Goal: Navigation & Orientation: Find specific page/section

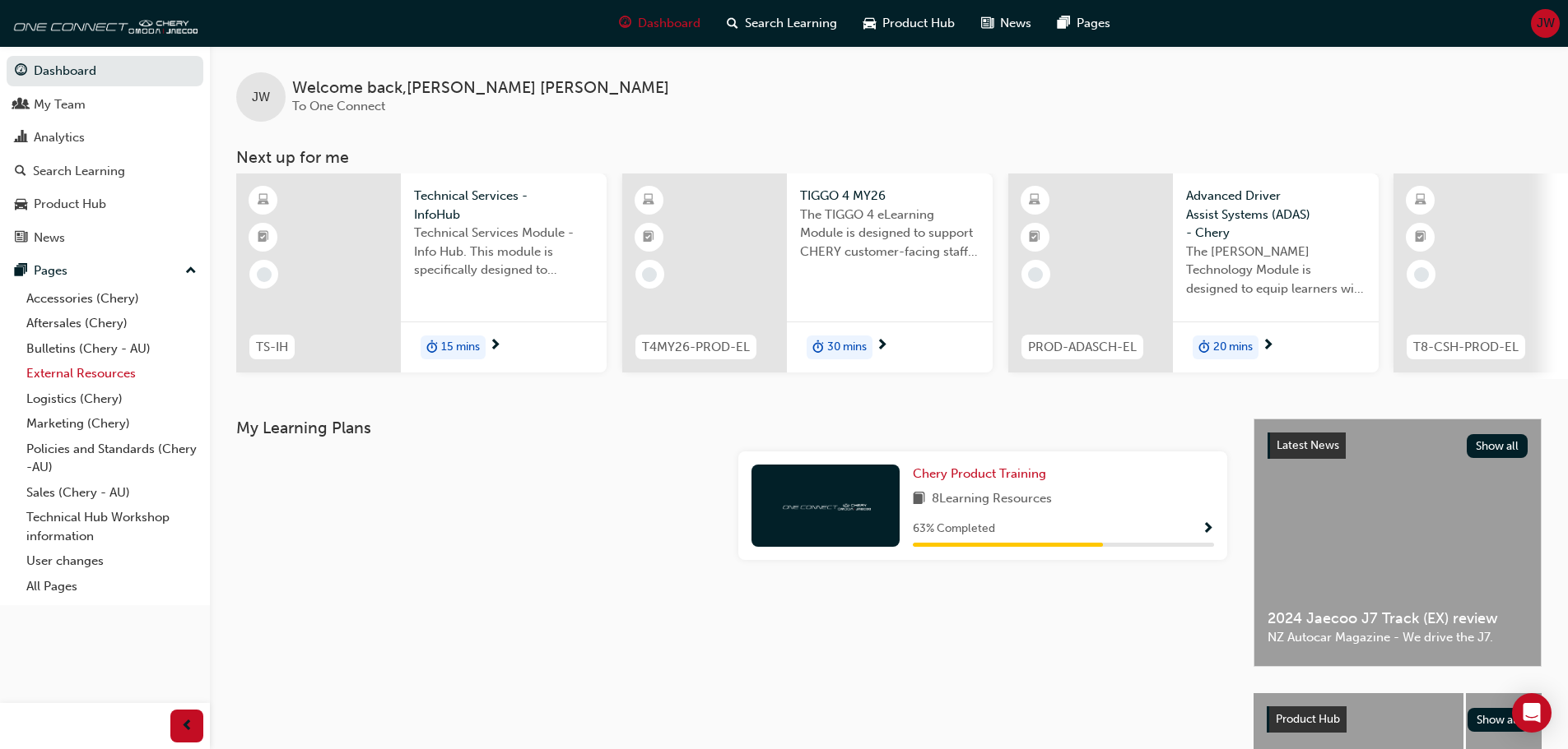
click at [73, 367] on link "External Resources" at bounding box center [111, 374] width 184 height 26
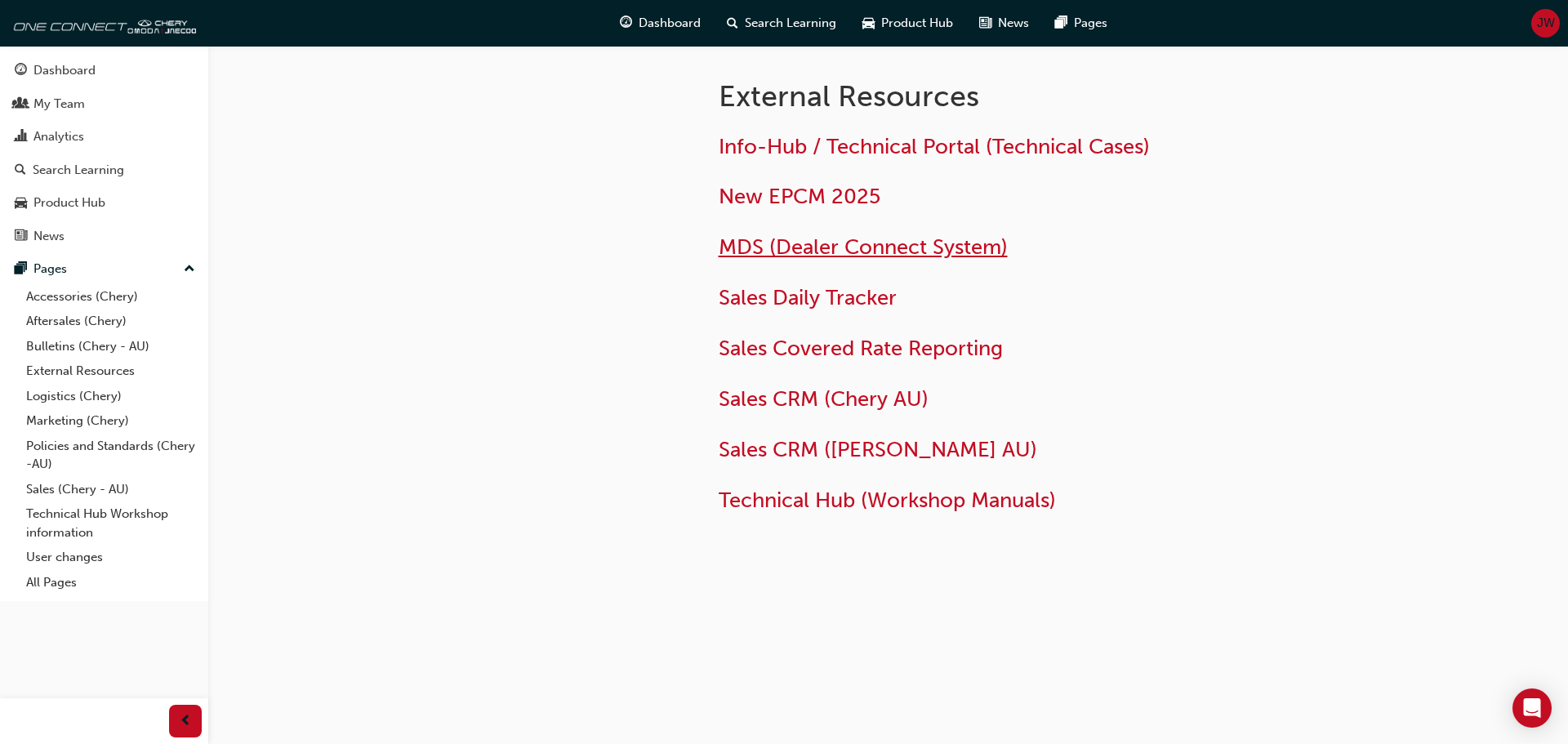
click at [777, 244] on span "MDS (Dealer Connect System)" at bounding box center [864, 247] width 289 height 26
